Goal: Navigation & Orientation: Find specific page/section

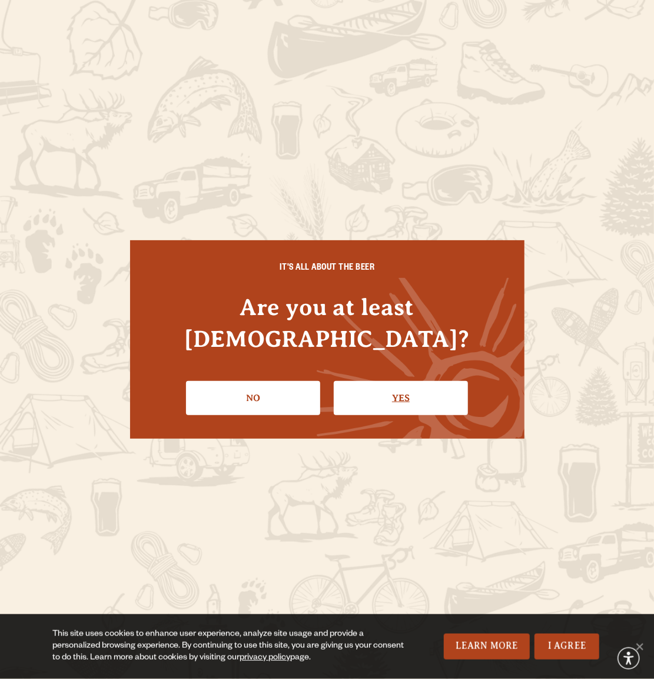
click at [384, 381] on link "Yes" at bounding box center [401, 398] width 134 height 34
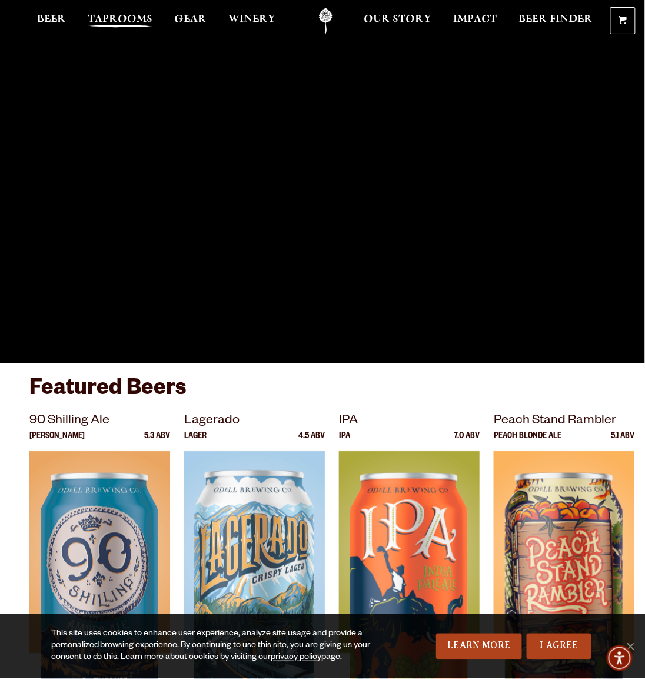
click at [130, 15] on span "Taprooms" at bounding box center [120, 19] width 65 height 9
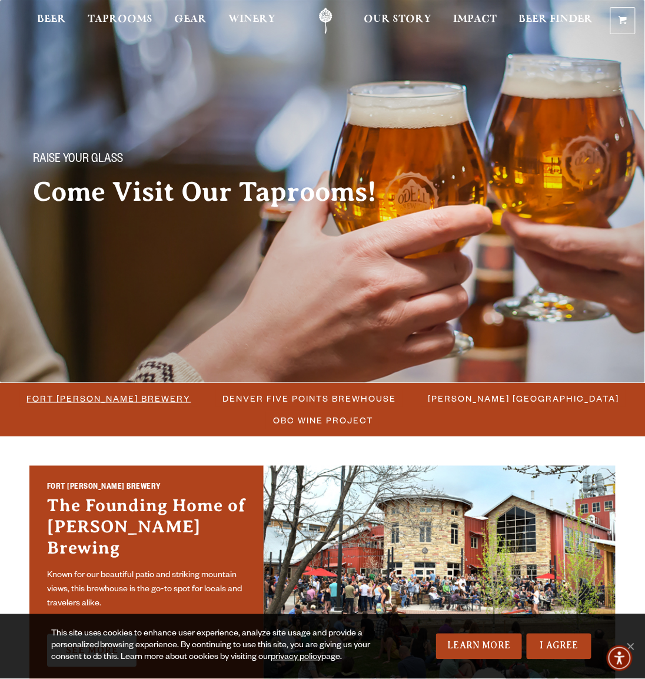
click at [148, 400] on span "Fort [PERSON_NAME] Brewery" at bounding box center [109, 398] width 164 height 17
